Goal: Find specific page/section: Find specific page/section

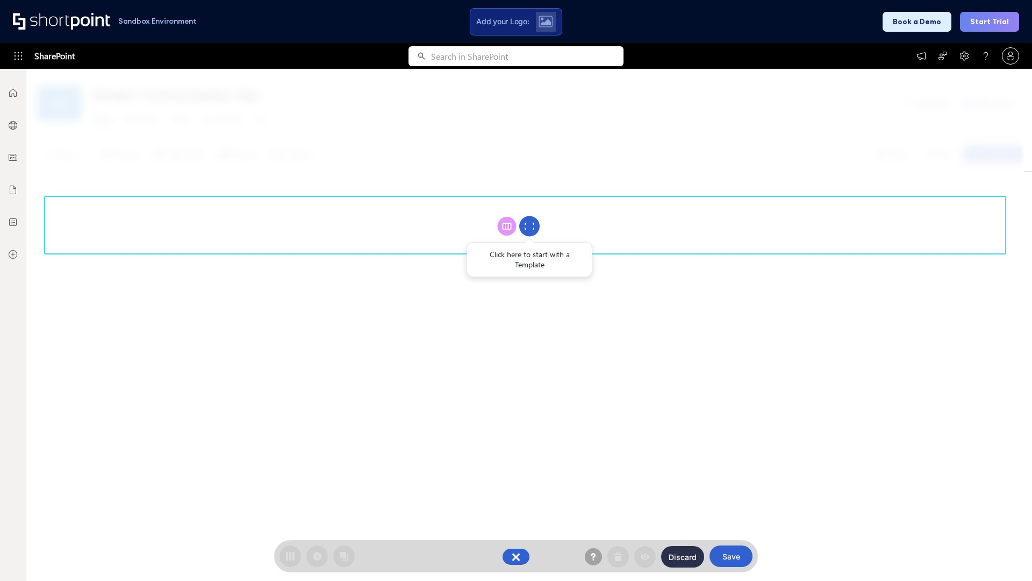
click at [530, 226] on circle at bounding box center [529, 226] width 20 height 20
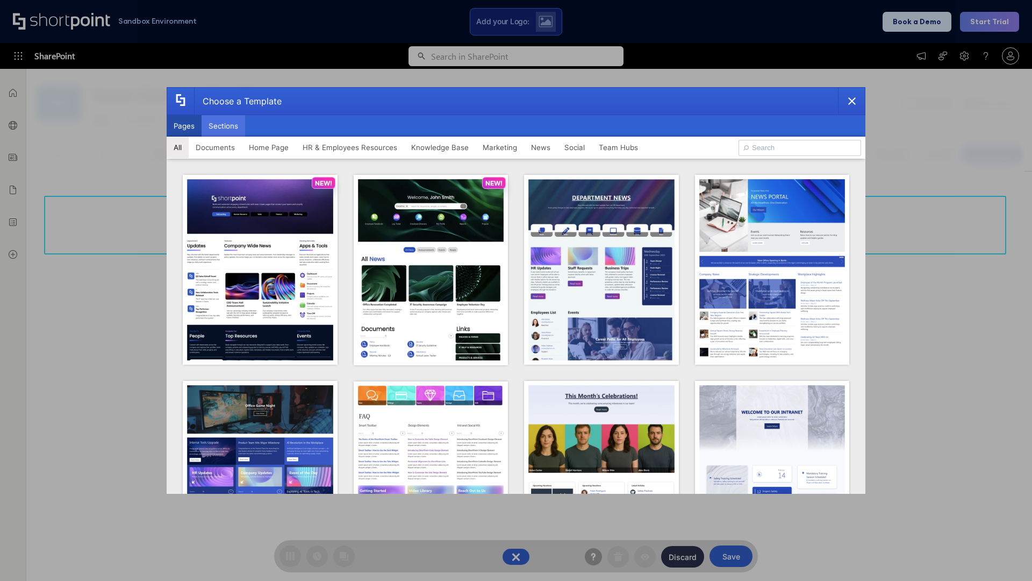
click at [223, 126] on button "Sections" at bounding box center [224, 126] width 44 height 22
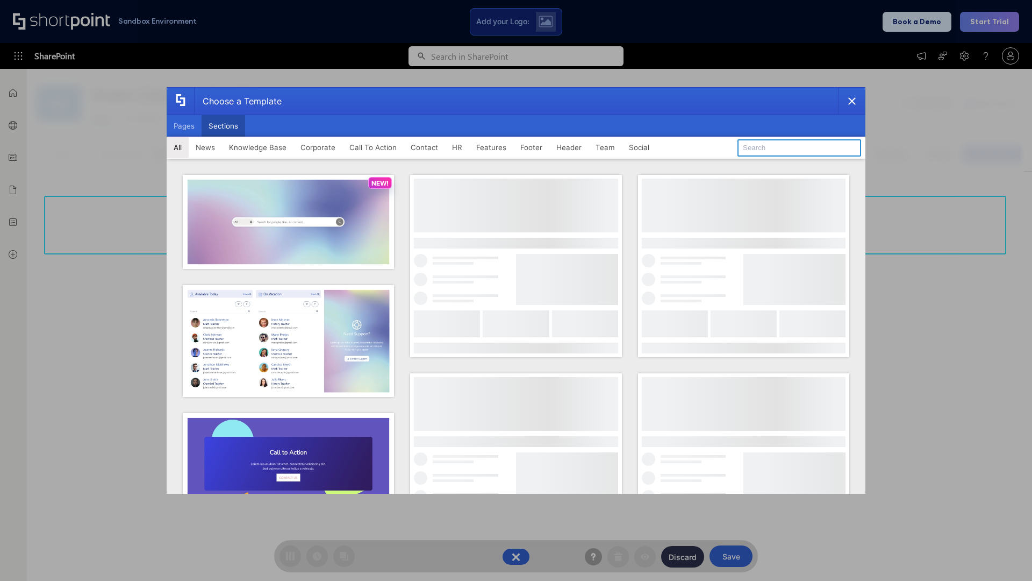
type input "Search"
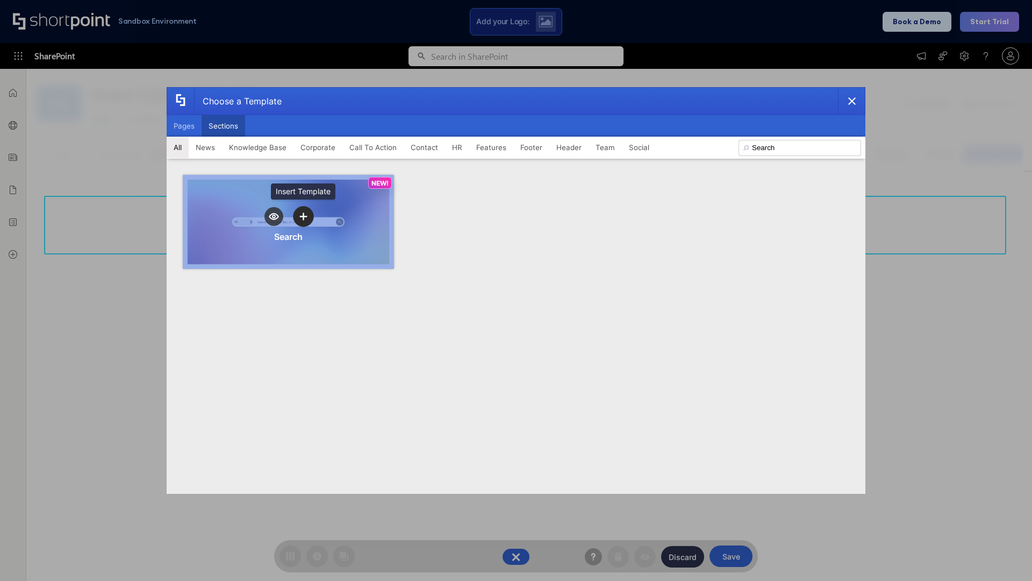
click at [303, 216] on icon "template selector" at bounding box center [303, 217] width 8 height 8
